Goal: Navigation & Orientation: Find specific page/section

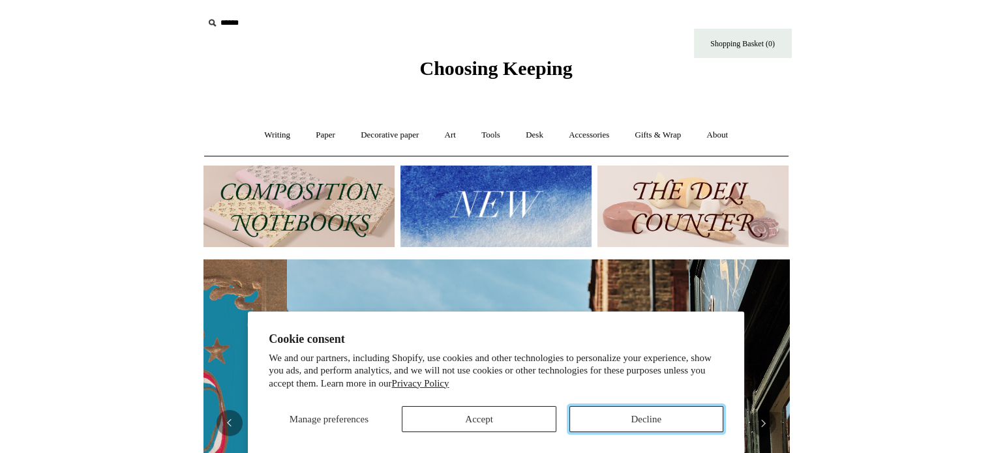
click at [611, 422] on button "Decline" at bounding box center [646, 419] width 154 height 26
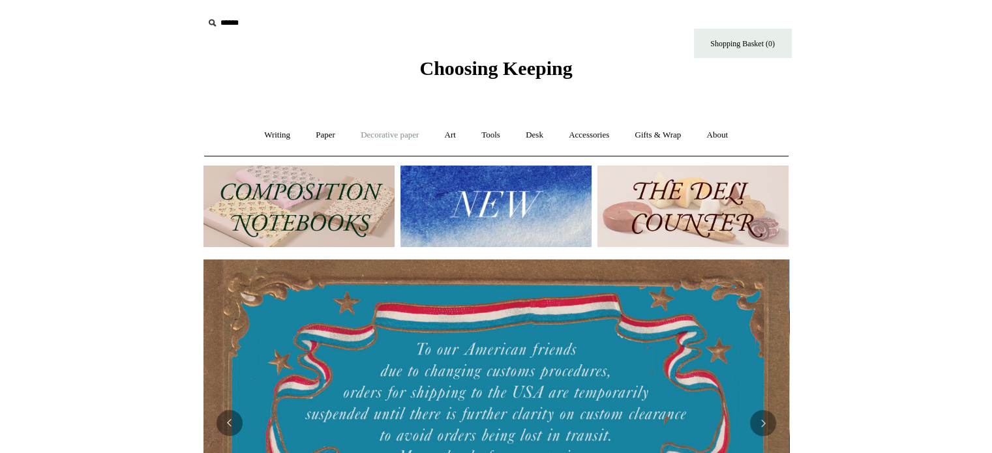
click at [383, 135] on link "Decorative paper +" at bounding box center [390, 135] width 82 height 35
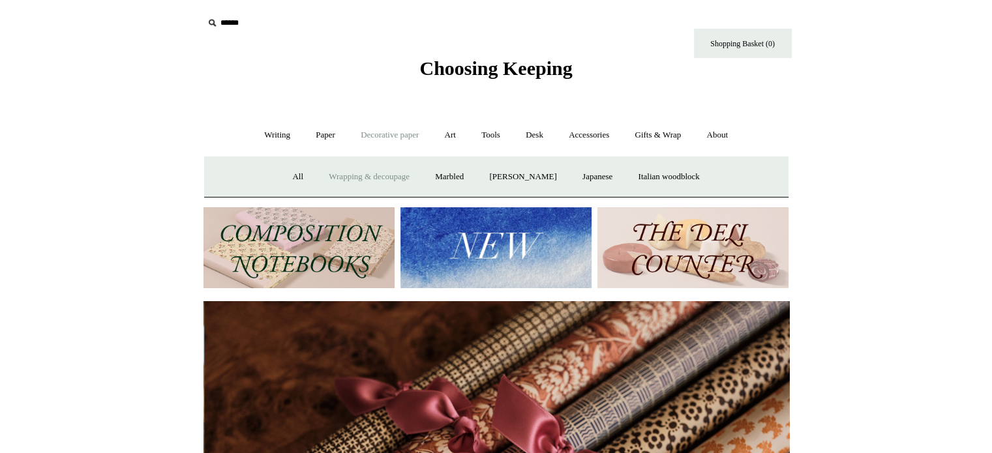
scroll to position [0, 1171]
click at [291, 173] on link "All" at bounding box center [297, 177] width 35 height 35
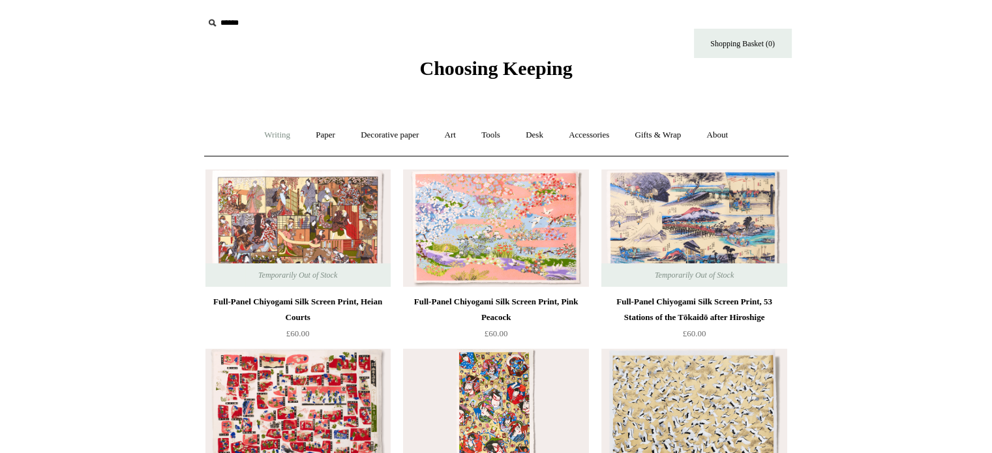
click at [259, 134] on link "Writing +" at bounding box center [277, 135] width 50 height 35
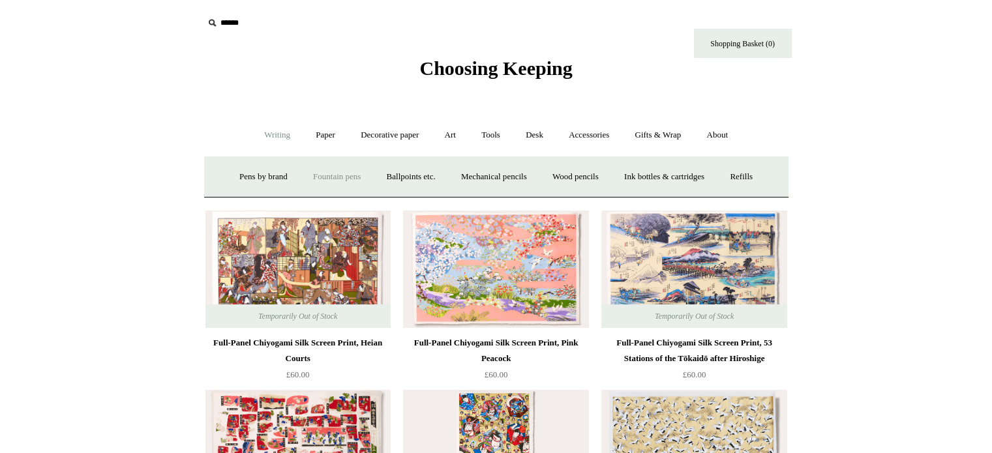
click at [347, 176] on link "Fountain pens +" at bounding box center [336, 177] width 71 height 35
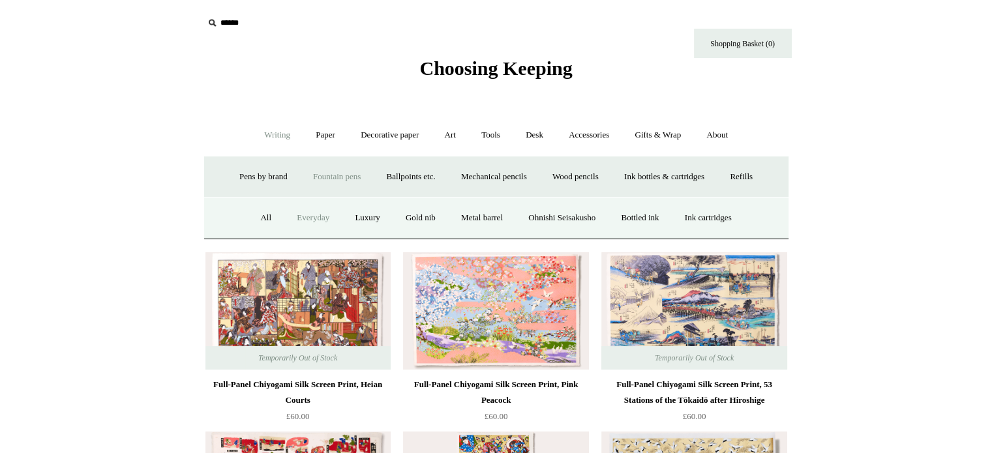
click at [293, 215] on link "Everyday" at bounding box center [313, 218] width 56 height 35
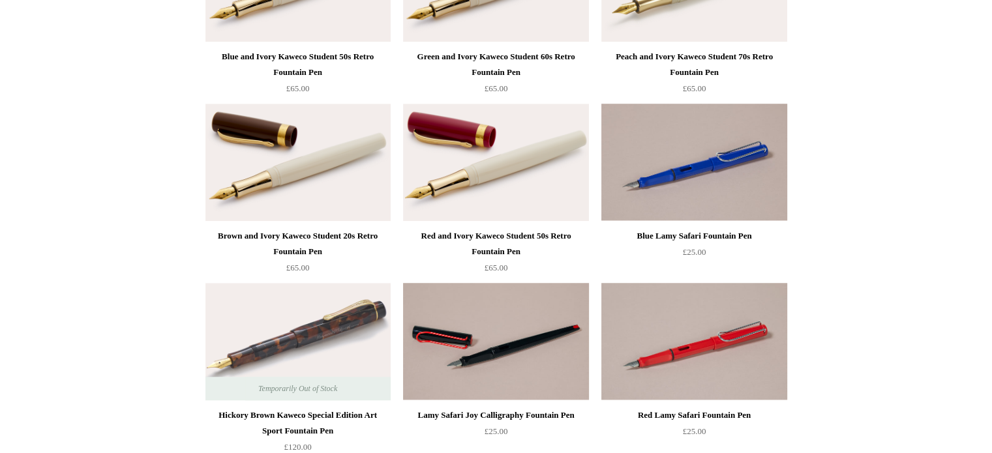
scroll to position [1369, 0]
